Goal: Book appointment/travel/reservation

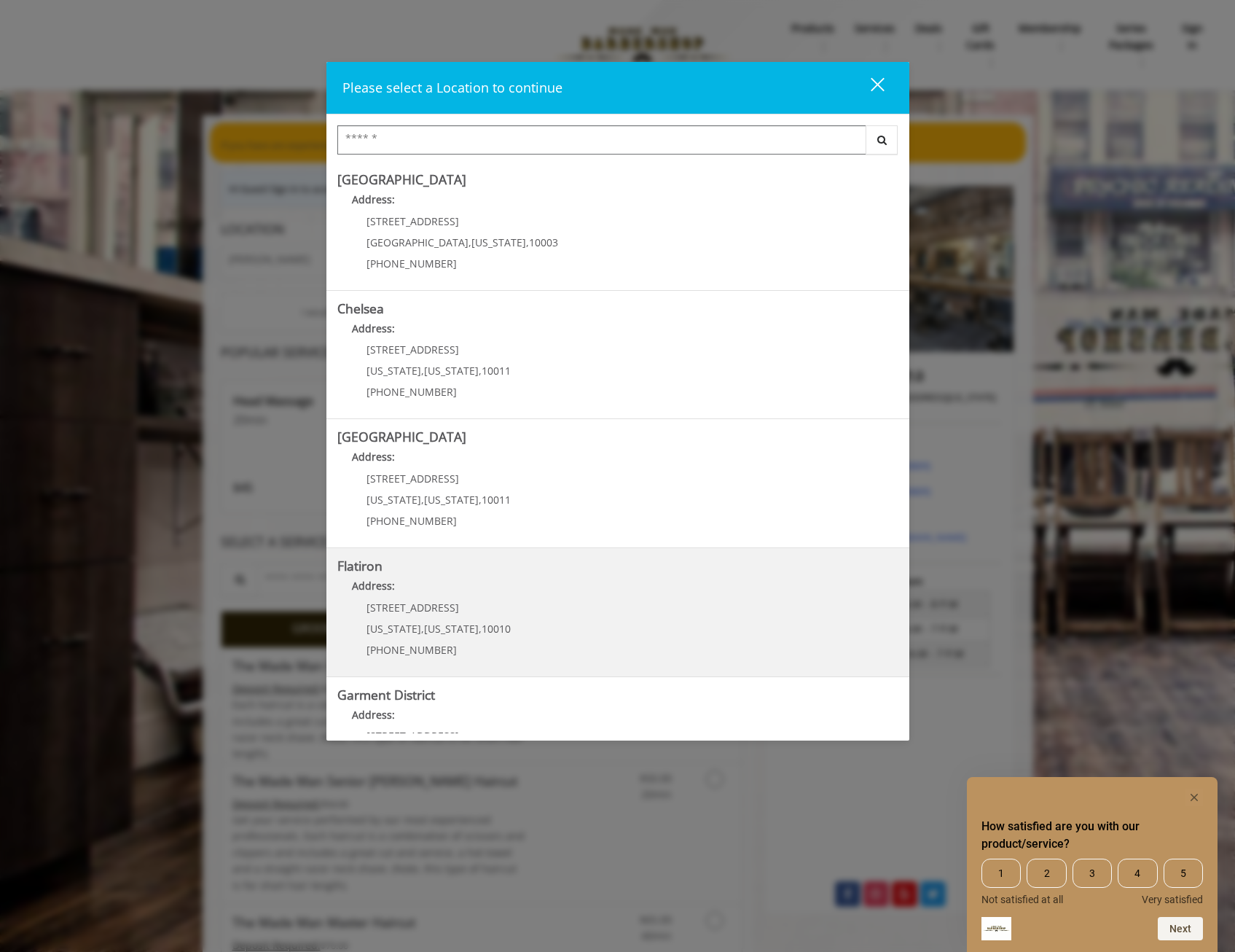
scroll to position [72, 0]
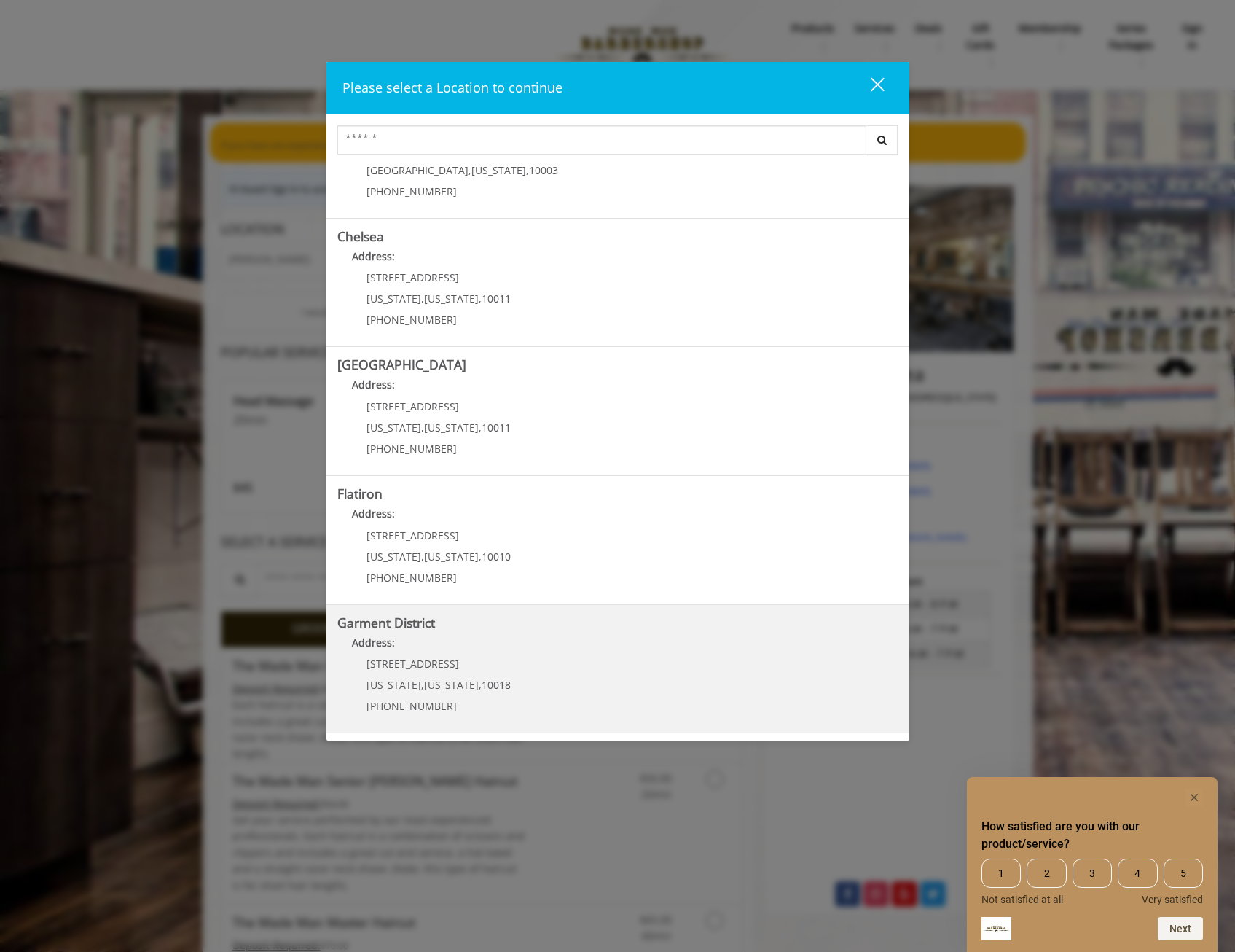
click at [612, 675] on District "Garment District Address: [STREET_ADDRESS][US_STATE][US_STATE] (212) 997-4247" at bounding box center [618, 669] width 561 height 106
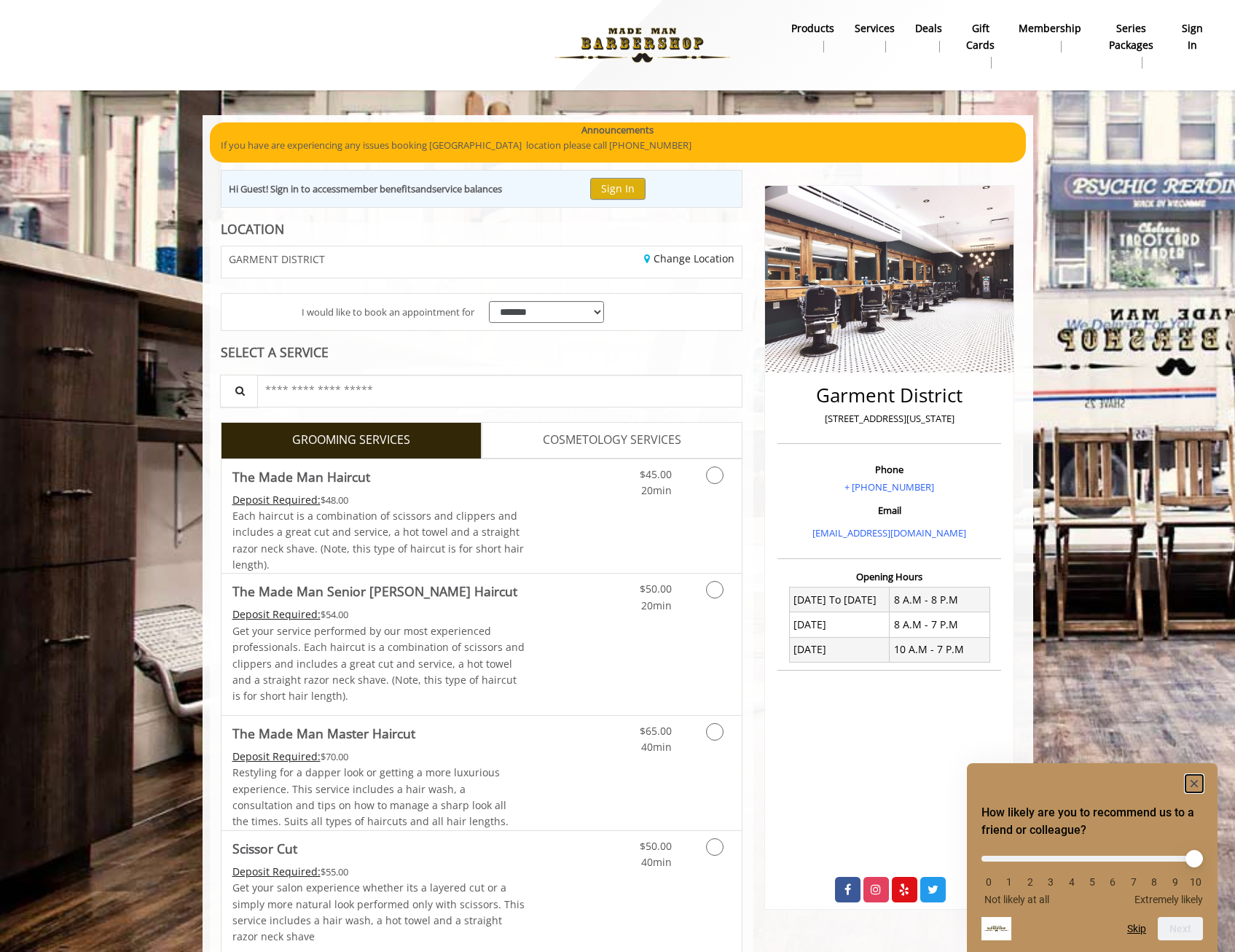
click at [1194, 781] on rect "Hide survey" at bounding box center [1194, 783] width 18 height 18
